Goal: Check status: Check status

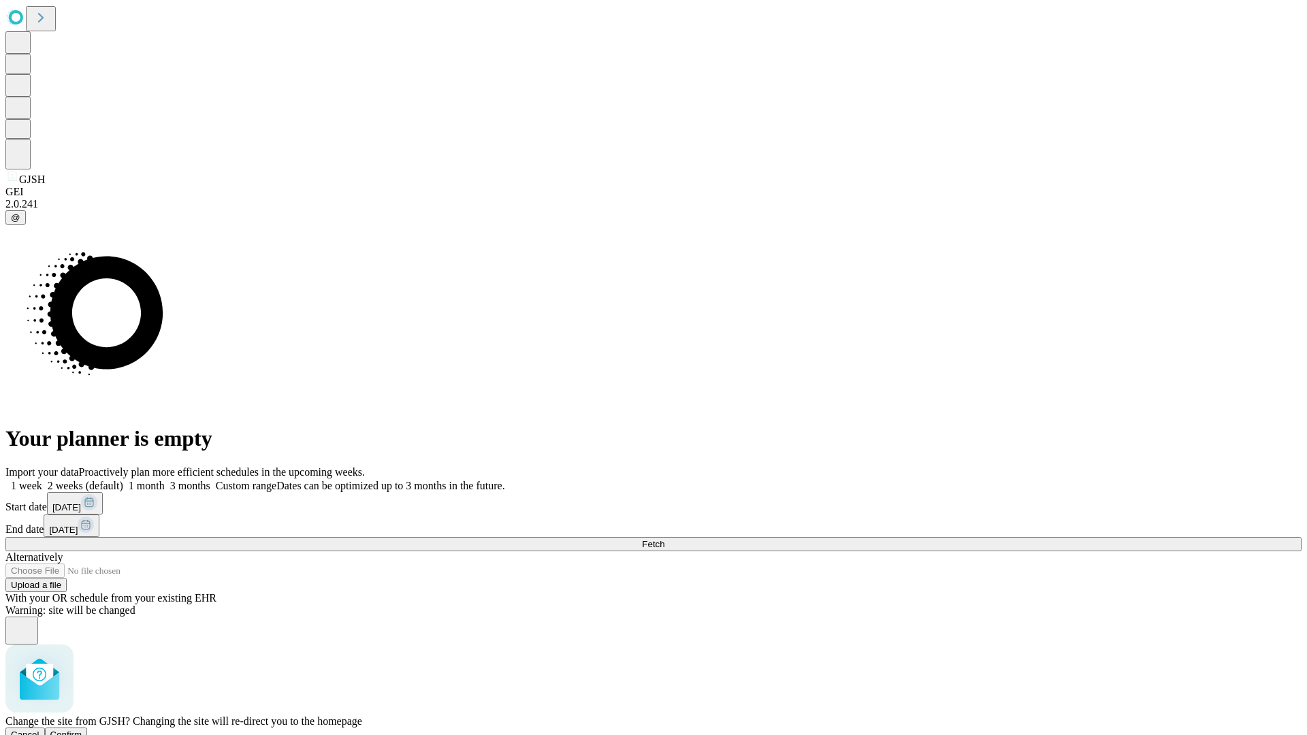
click at [82, 730] on span "Confirm" at bounding box center [66, 735] width 32 height 10
click at [123, 480] on label "2 weeks (default)" at bounding box center [82, 486] width 81 height 12
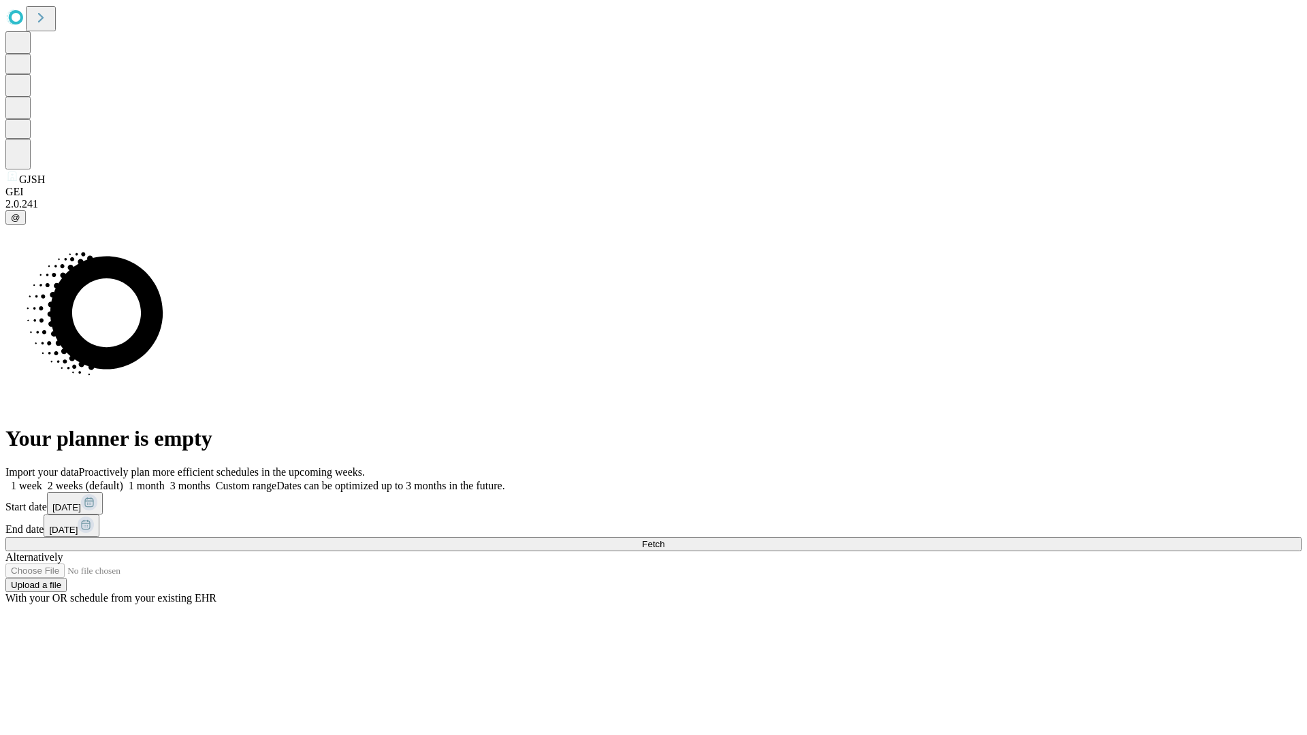
click at [664, 539] on span "Fetch" at bounding box center [653, 544] width 22 height 10
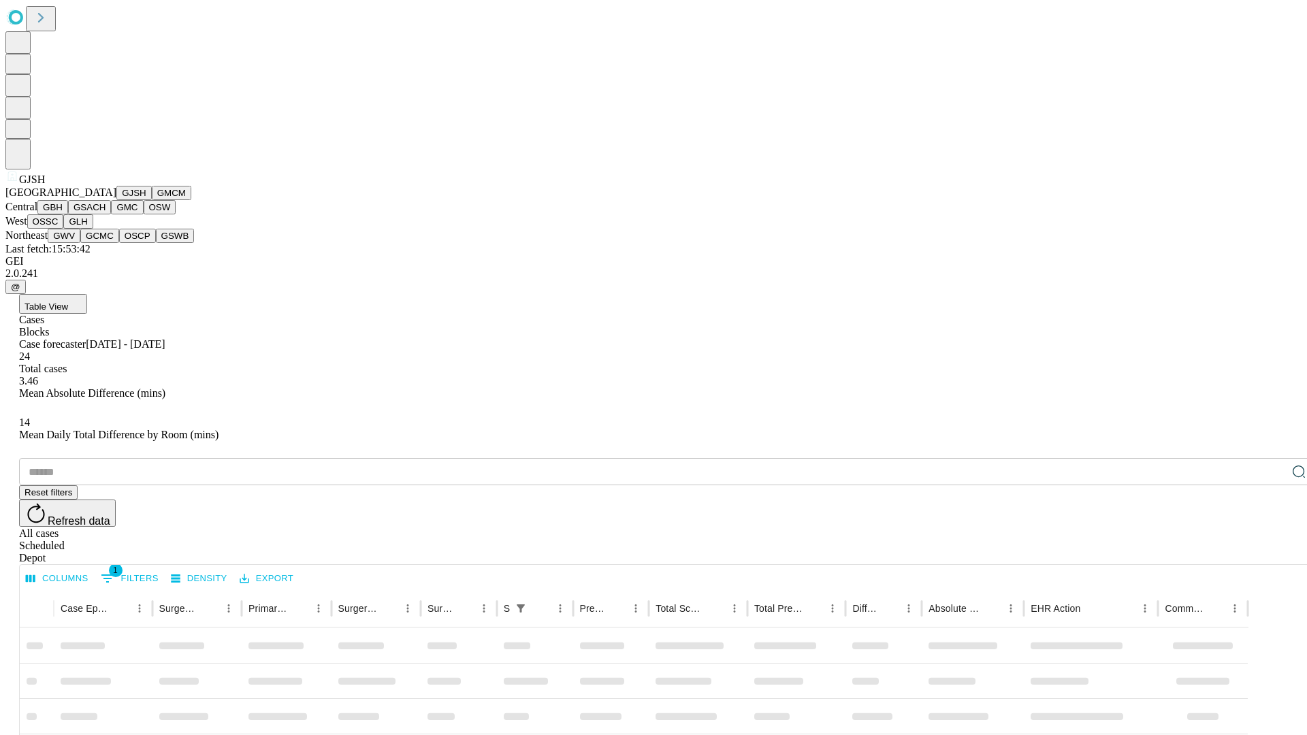
click at [152, 200] on button "GMCM" at bounding box center [171, 193] width 39 height 14
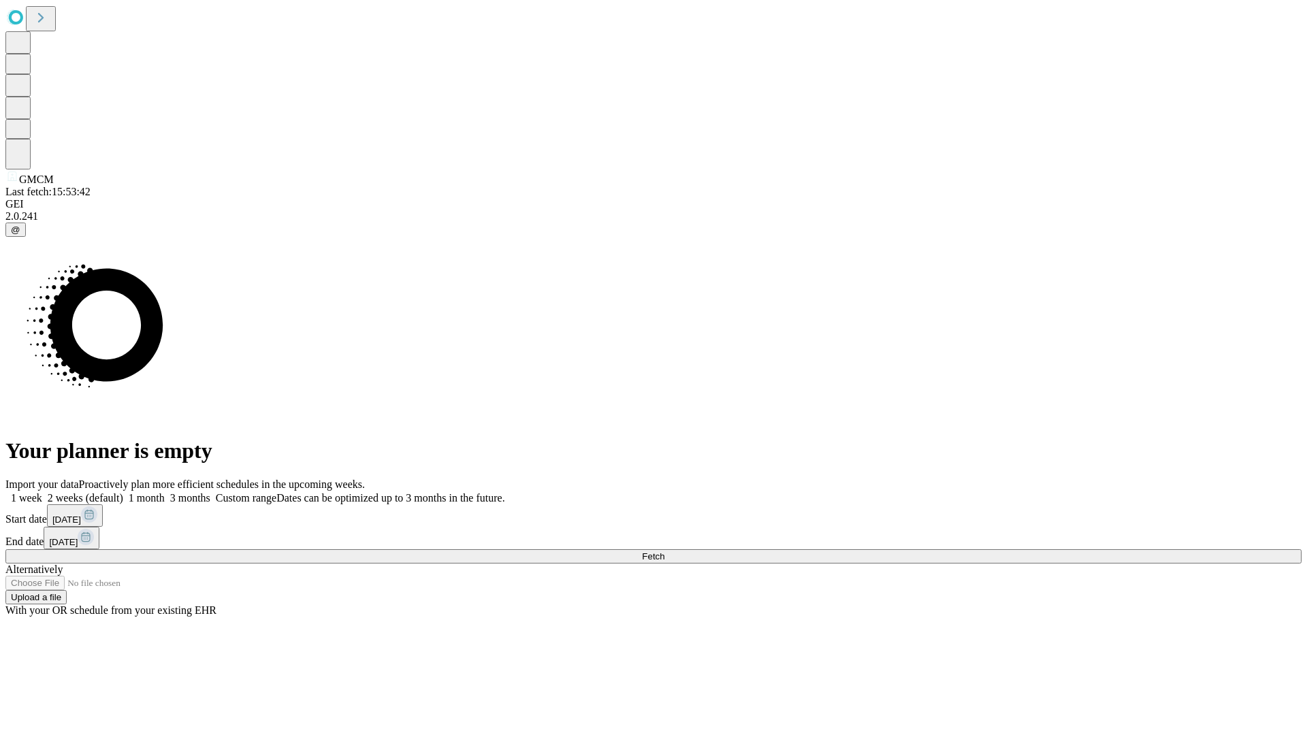
click at [123, 492] on label "2 weeks (default)" at bounding box center [82, 498] width 81 height 12
click at [664, 551] on span "Fetch" at bounding box center [653, 556] width 22 height 10
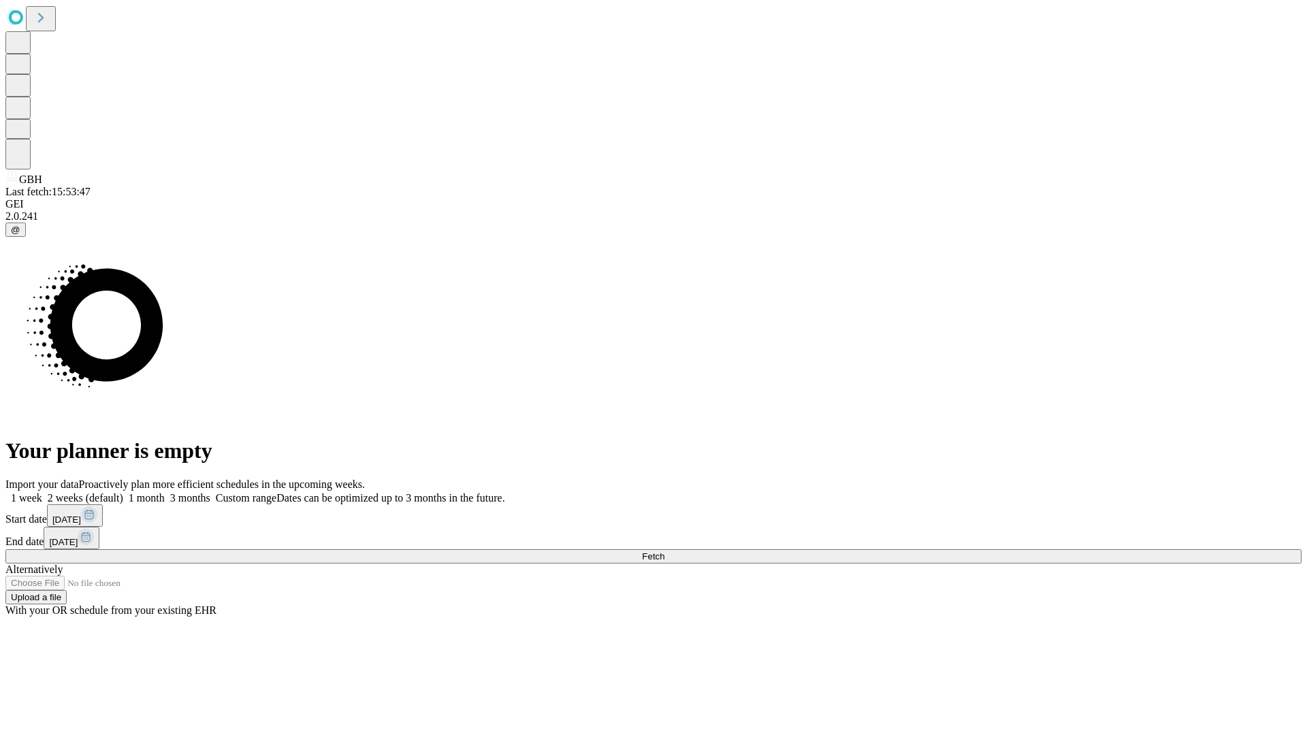
click at [123, 492] on label "2 weeks (default)" at bounding box center [82, 498] width 81 height 12
click at [664, 551] on span "Fetch" at bounding box center [653, 556] width 22 height 10
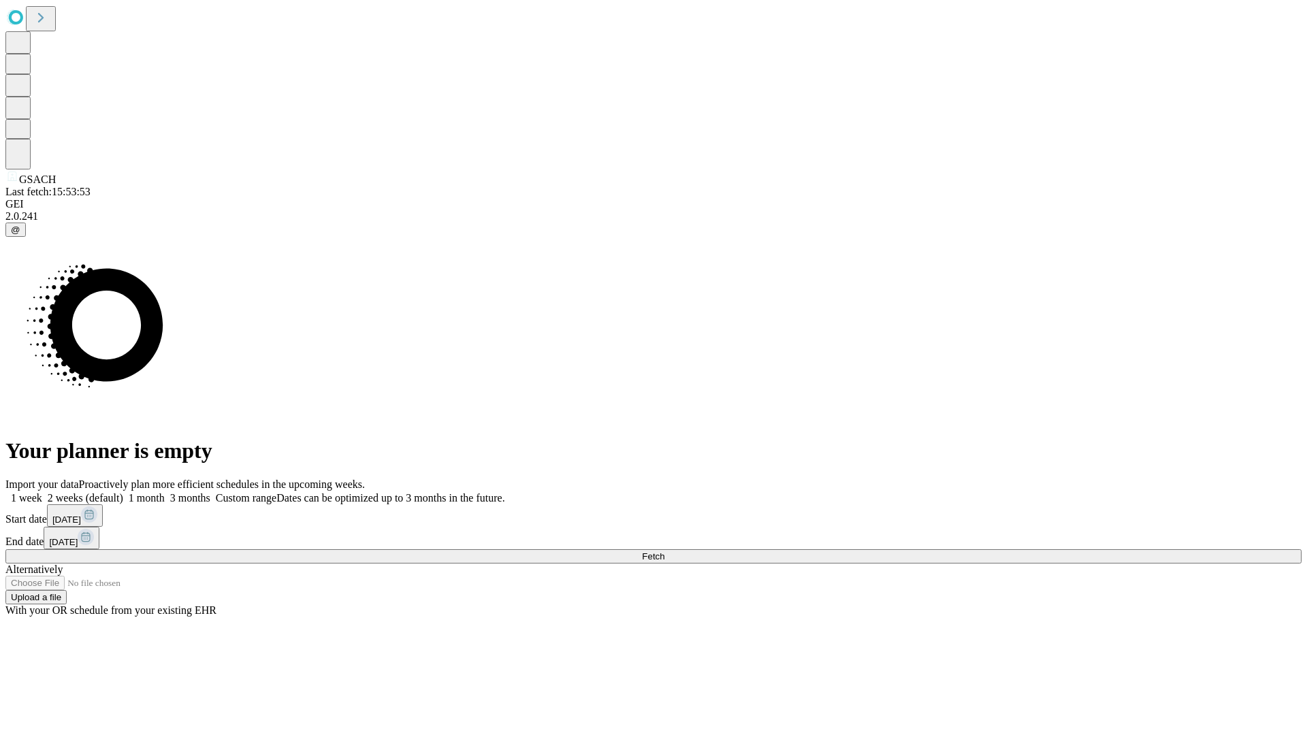
click at [123, 492] on label "2 weeks (default)" at bounding box center [82, 498] width 81 height 12
click at [664, 551] on span "Fetch" at bounding box center [653, 556] width 22 height 10
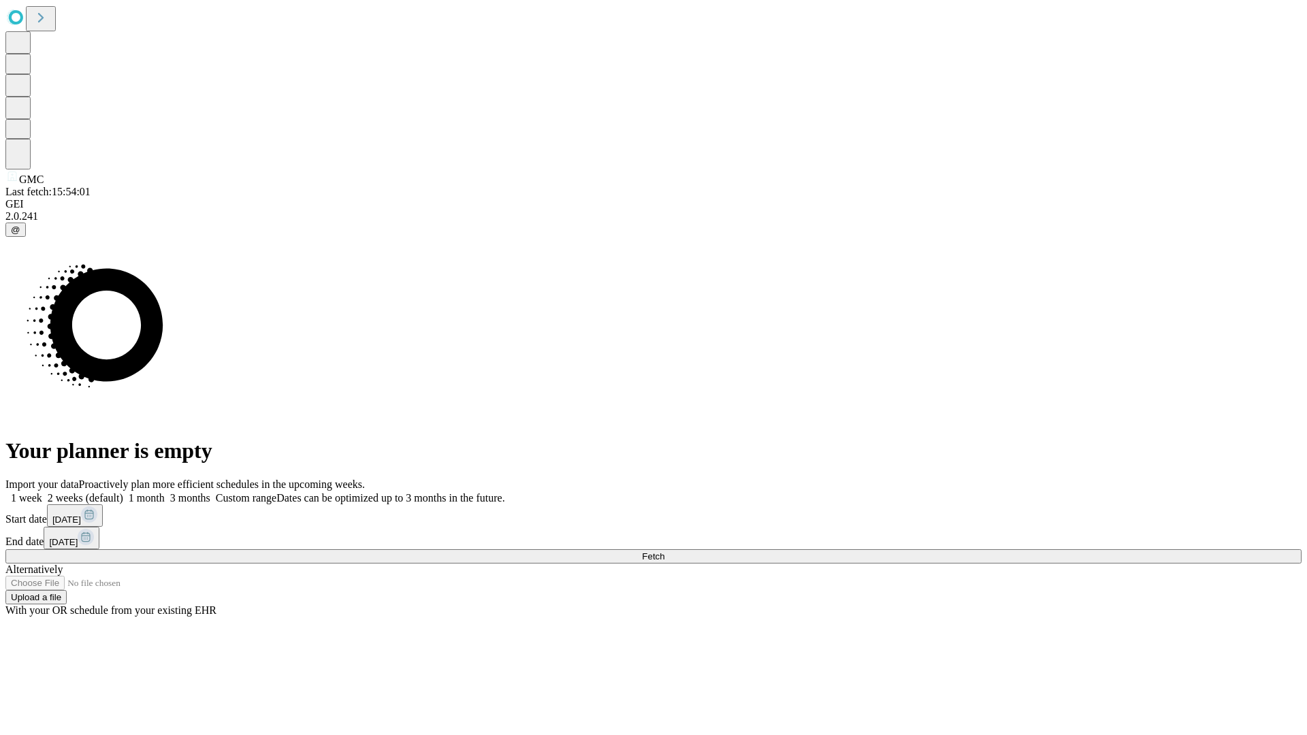
click at [123, 492] on label "2 weeks (default)" at bounding box center [82, 498] width 81 height 12
click at [664, 551] on span "Fetch" at bounding box center [653, 556] width 22 height 10
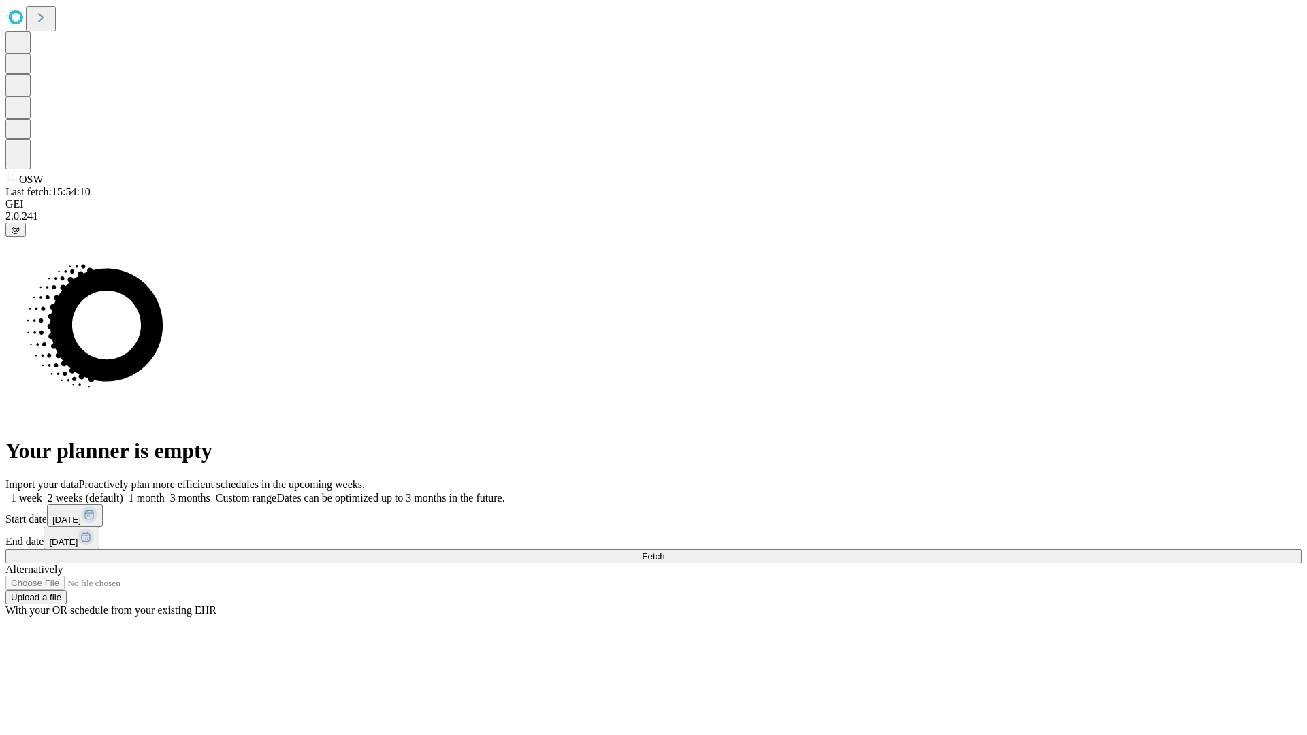
click at [664, 551] on span "Fetch" at bounding box center [653, 556] width 22 height 10
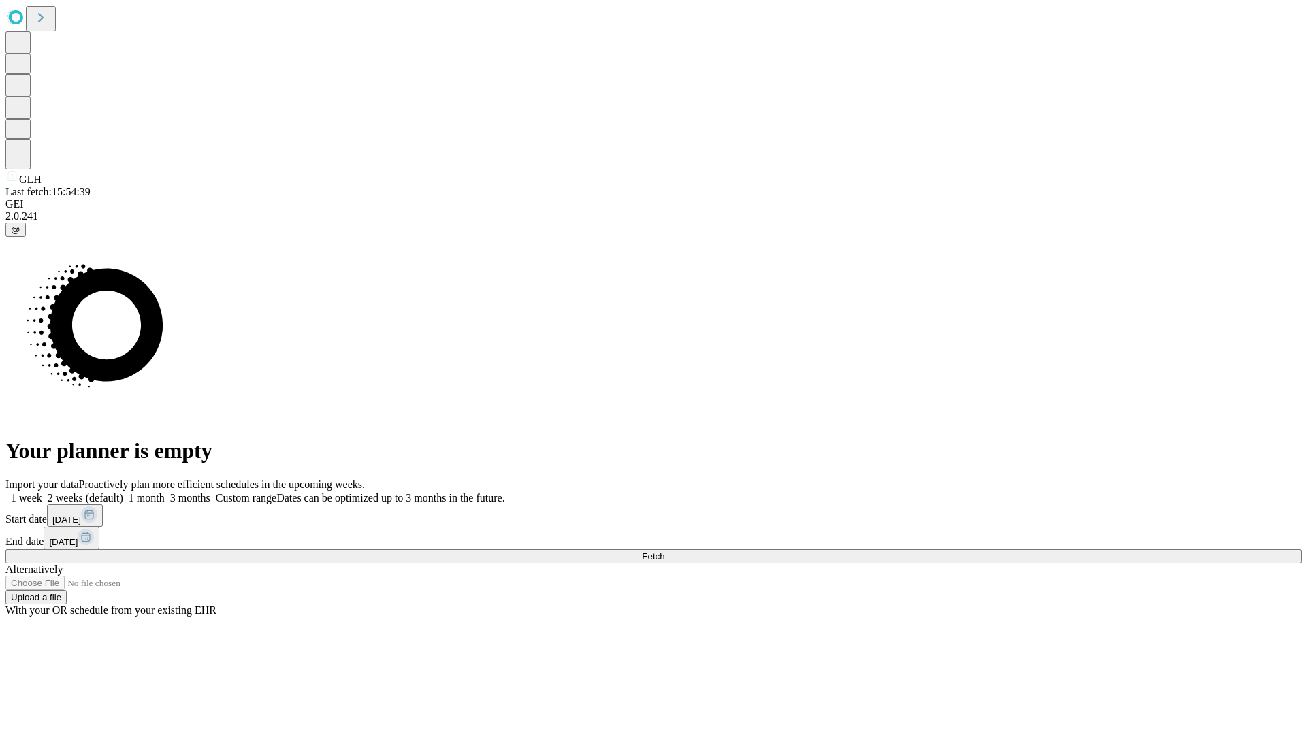
click at [123, 492] on label "2 weeks (default)" at bounding box center [82, 498] width 81 height 12
click at [664, 551] on span "Fetch" at bounding box center [653, 556] width 22 height 10
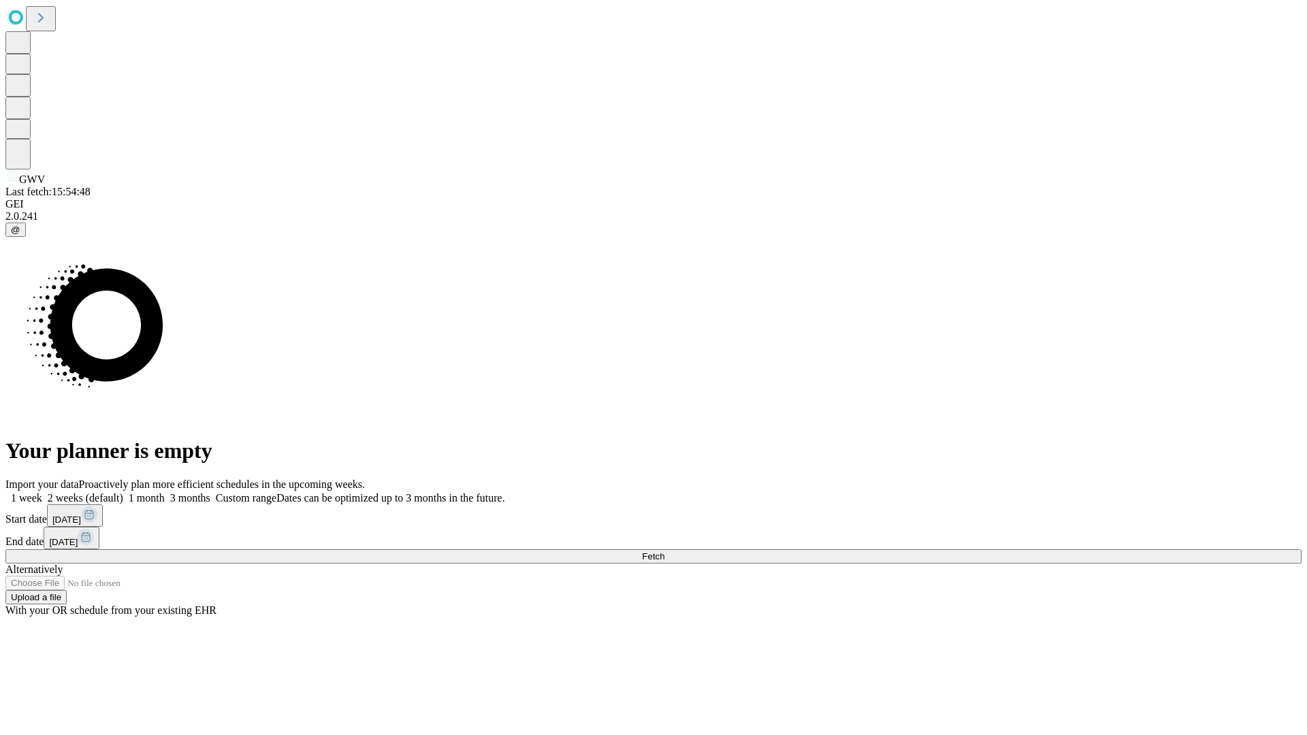
click at [123, 492] on label "2 weeks (default)" at bounding box center [82, 498] width 81 height 12
click at [664, 551] on span "Fetch" at bounding box center [653, 556] width 22 height 10
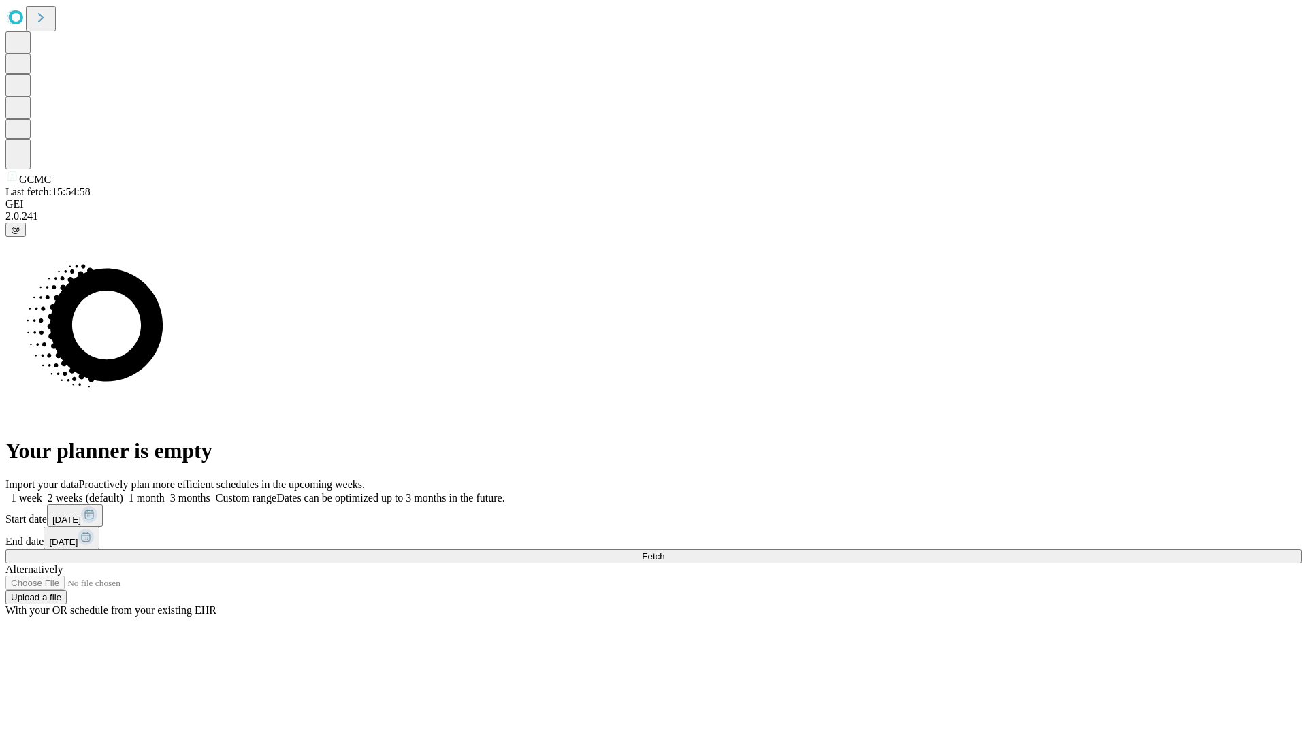
click at [123, 492] on label "2 weeks (default)" at bounding box center [82, 498] width 81 height 12
click at [664, 551] on span "Fetch" at bounding box center [653, 556] width 22 height 10
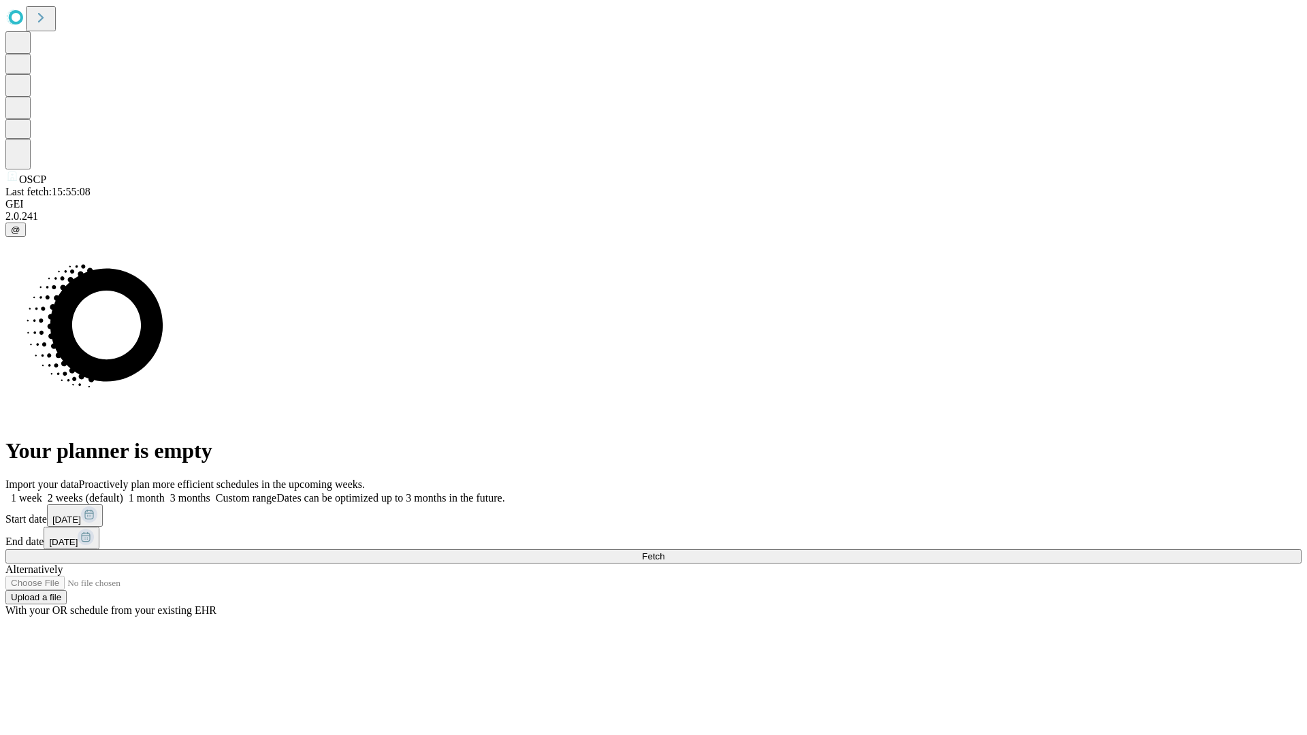
click at [123, 492] on label "2 weeks (default)" at bounding box center [82, 498] width 81 height 12
click at [664, 551] on span "Fetch" at bounding box center [653, 556] width 22 height 10
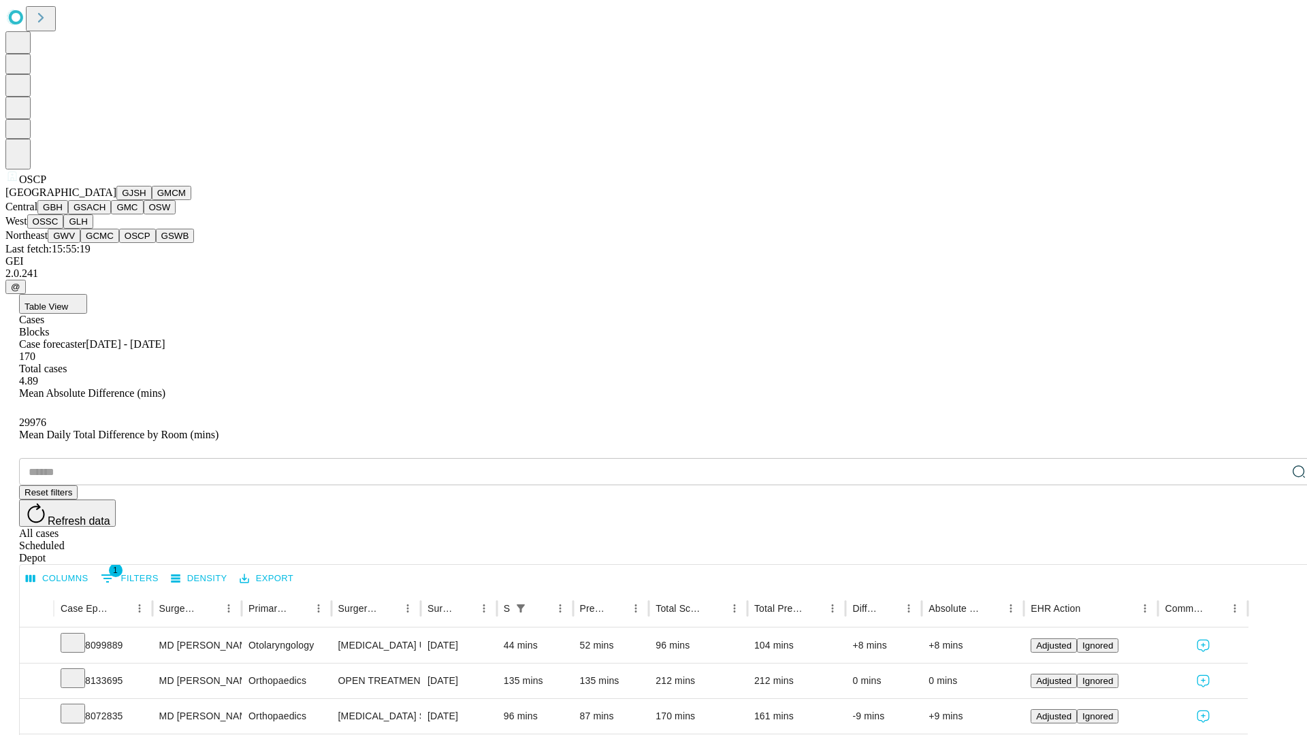
click at [156, 243] on button "GSWB" at bounding box center [175, 236] width 39 height 14
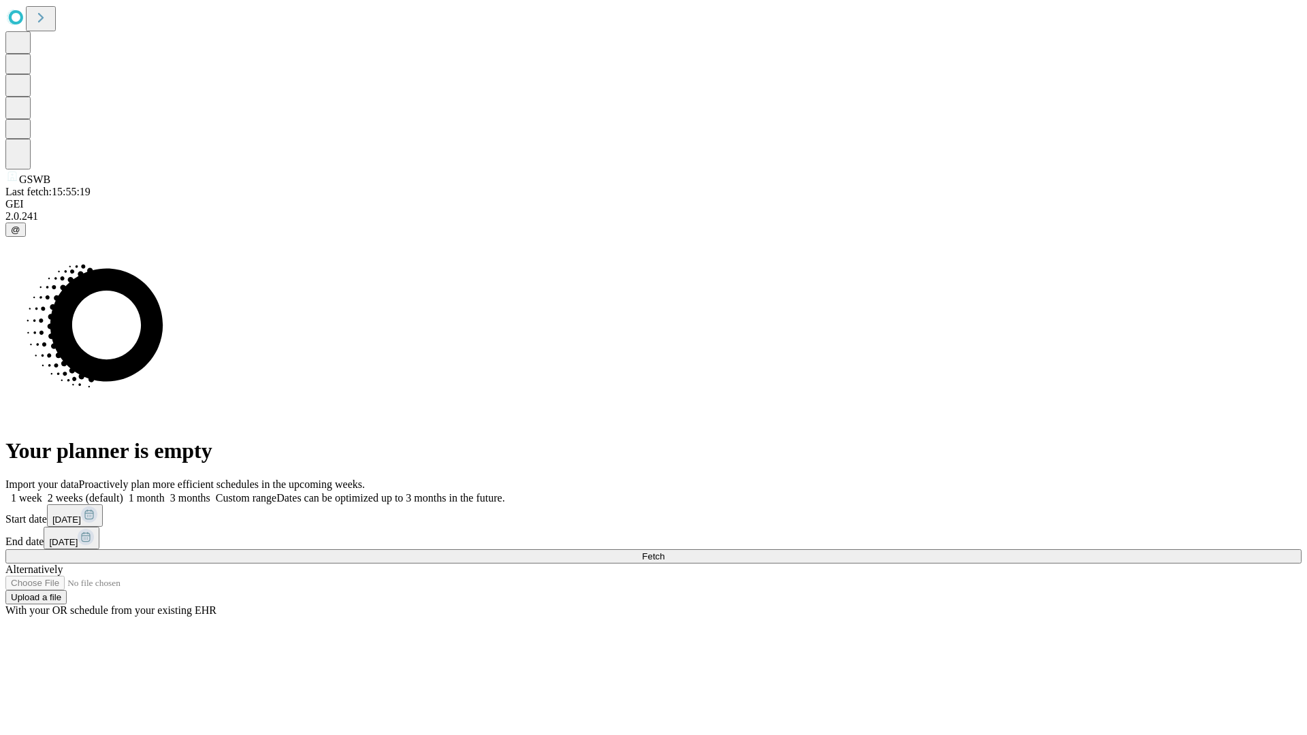
click at [123, 492] on label "2 weeks (default)" at bounding box center [82, 498] width 81 height 12
click at [664, 551] on span "Fetch" at bounding box center [653, 556] width 22 height 10
